Goal: Check status: Check status

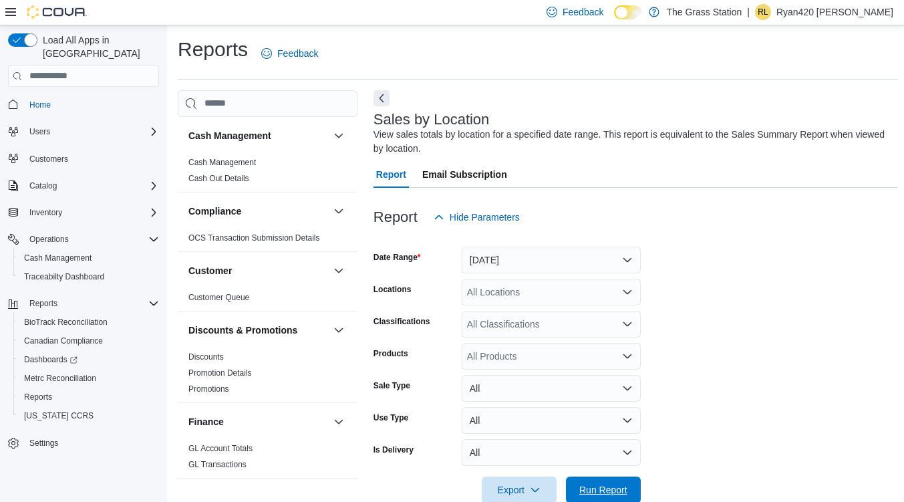
click at [607, 483] on span "Run Report" at bounding box center [603, 489] width 48 height 13
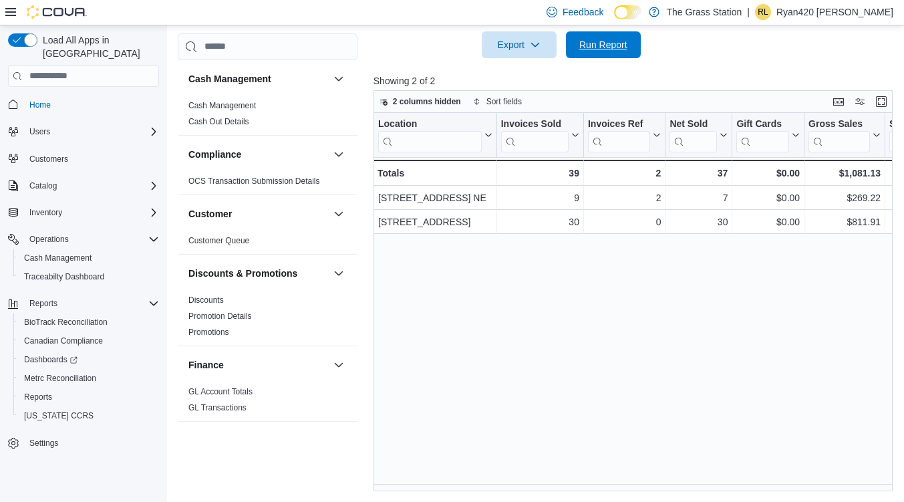
click at [619, 40] on span "Run Report" at bounding box center [603, 44] width 48 height 13
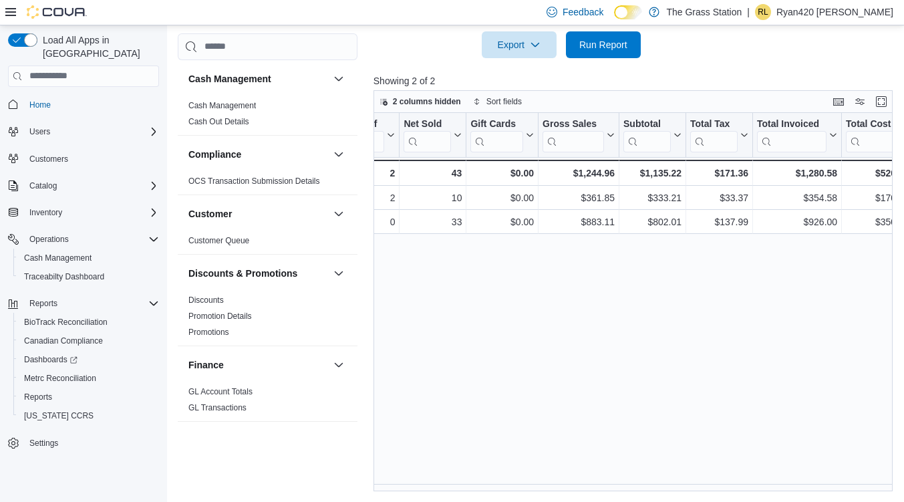
scroll to position [0, 342]
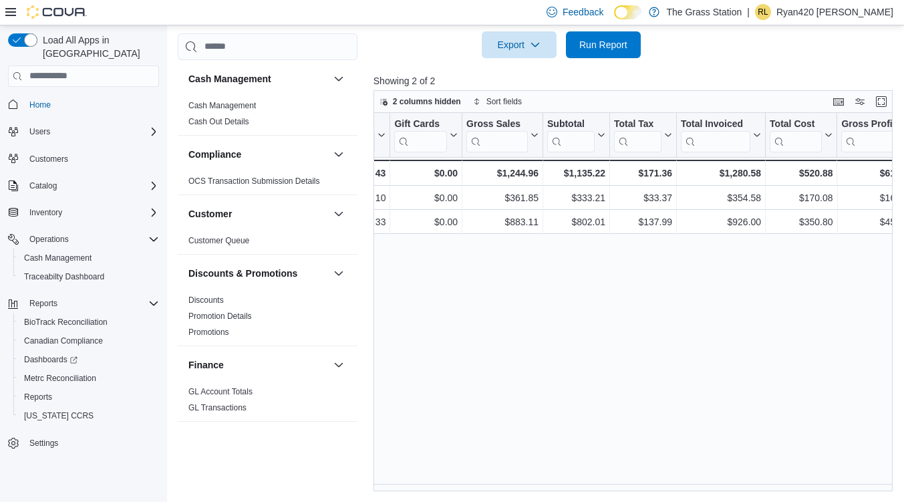
drag, startPoint x: 548, startPoint y: 494, endPoint x: 548, endPoint y: 485, distance: 8.7
click at [548, 487] on div "Reports Feedback Cash Management Cash Management Cash Out Details Compliance OC…" at bounding box center [537, 42] width 741 height 922
drag, startPoint x: 548, startPoint y: 484, endPoint x: 509, endPoint y: 490, distance: 39.9
click at [509, 490] on div "Location Click to view column header actions Invoices Sold Click to view column…" at bounding box center [635, 302] width 524 height 379
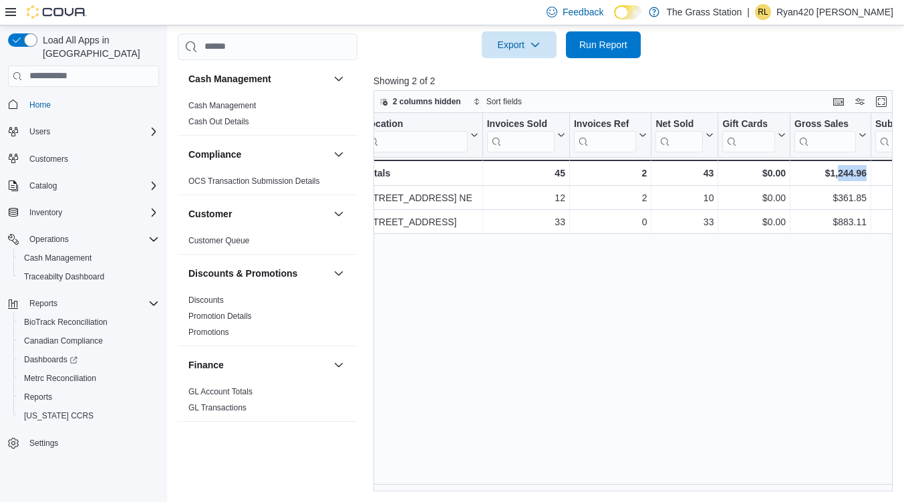
scroll to position [0, 0]
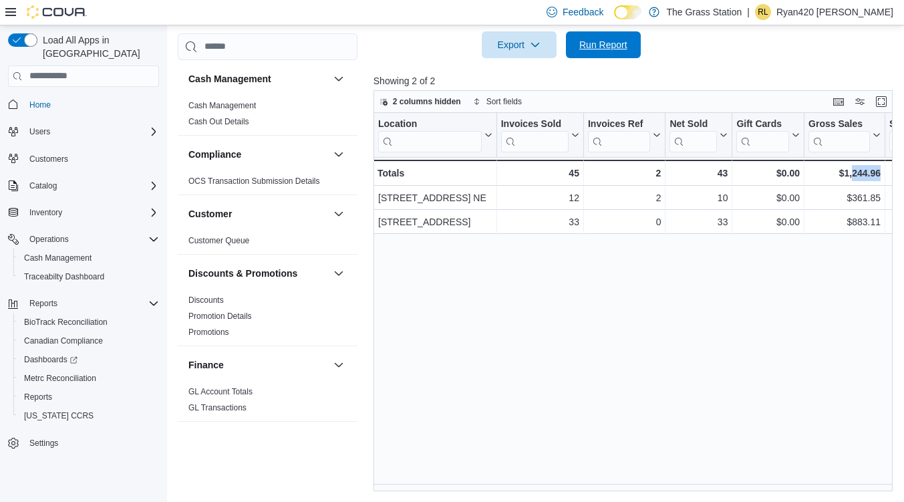
click at [598, 51] on span "Run Report" at bounding box center [603, 44] width 59 height 27
click at [612, 47] on span "Run Report" at bounding box center [603, 44] width 48 height 13
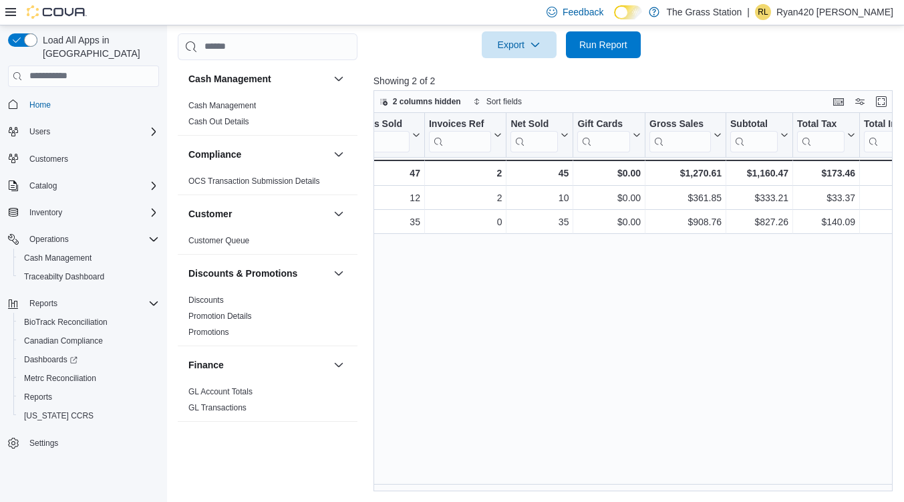
scroll to position [0, 78]
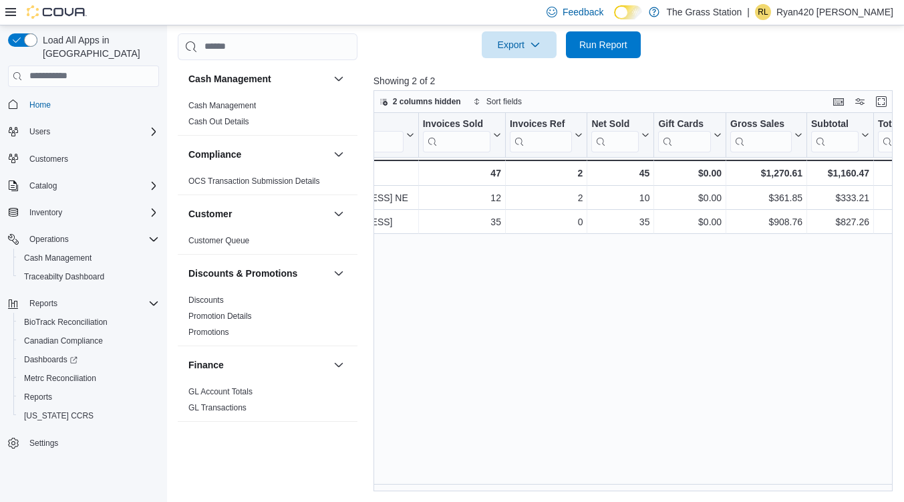
click at [503, 377] on div "Location Click to view column header actions Invoices Sold Click to view column…" at bounding box center [635, 302] width 524 height 379
click at [596, 45] on span "Run Report" at bounding box center [603, 44] width 48 height 13
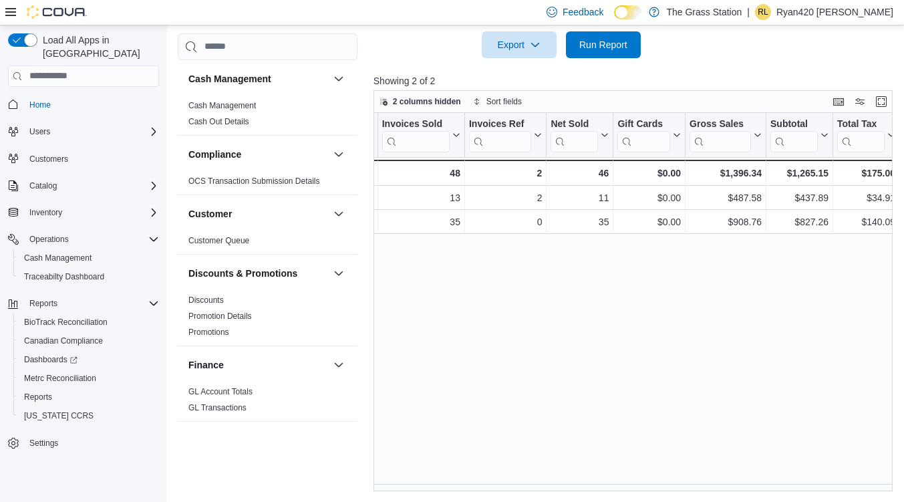
scroll to position [0, 0]
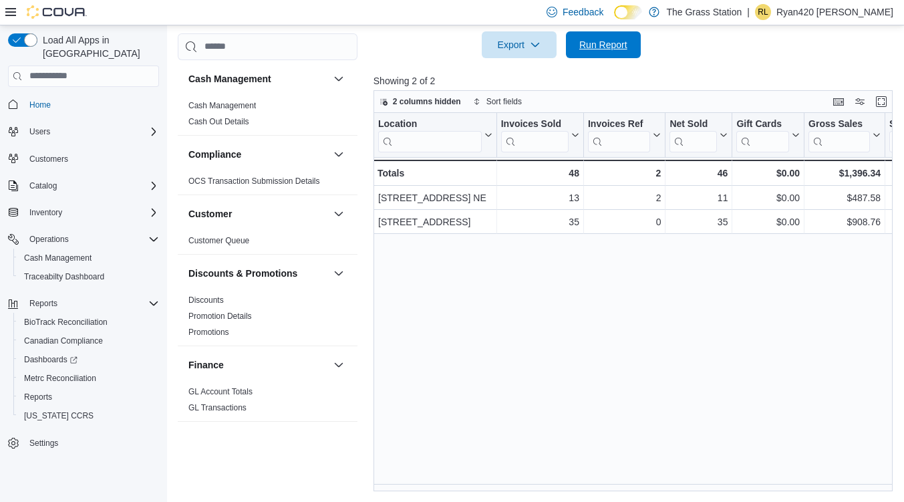
click at [623, 54] on span "Run Report" at bounding box center [603, 44] width 59 height 27
click at [608, 53] on span "Run Report" at bounding box center [603, 44] width 59 height 27
click at [606, 40] on span "Run Report" at bounding box center [603, 44] width 48 height 13
